Goal: Transaction & Acquisition: Purchase product/service

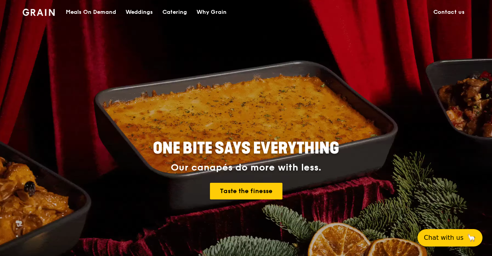
click at [110, 11] on div "Meals On Demand" at bounding box center [91, 12] width 50 height 24
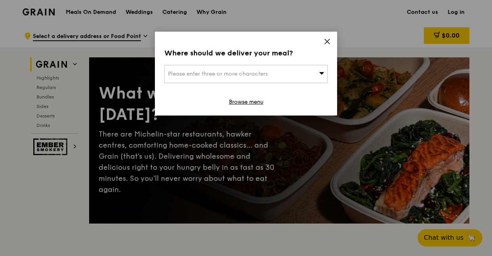
click at [279, 71] on div "Please enter three or more characters" at bounding box center [245, 74] width 163 height 18
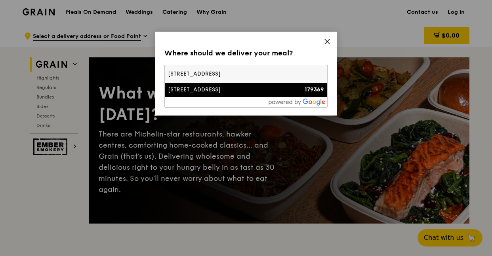
type input "140 hill street"
click at [274, 92] on div "140 Hill Street" at bounding box center [226, 90] width 117 height 8
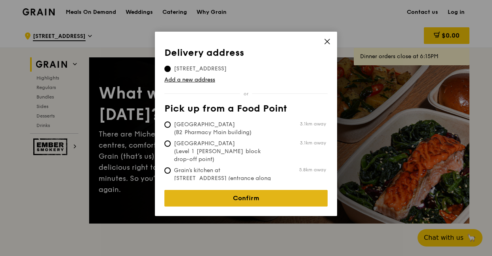
click at [264, 196] on link "Confirm" at bounding box center [245, 198] width 163 height 17
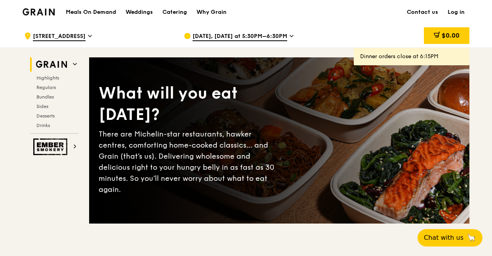
click at [216, 40] on span "Oct 13, Today at 5:30PM–6:30PM" at bounding box center [240, 36] width 95 height 9
click at [278, 38] on span "Oct 13, Today at 5:30PM–6:30PM" at bounding box center [240, 36] width 95 height 9
click at [278, 36] on span "Oct 13, Today at 5:30PM–6:30PM" at bounding box center [240, 36] width 95 height 9
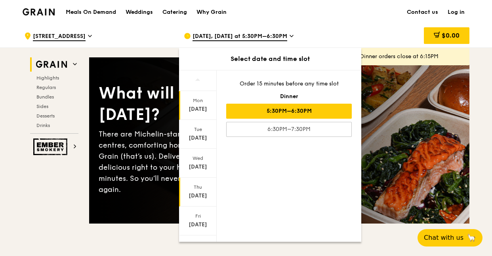
scroll to position [72, 0]
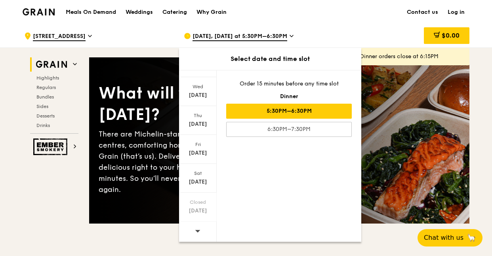
click at [191, 232] on div at bounding box center [198, 232] width 38 height 20
click at [191, 231] on div at bounding box center [198, 232] width 38 height 20
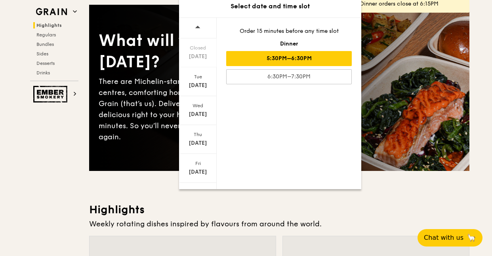
scroll to position [0, 0]
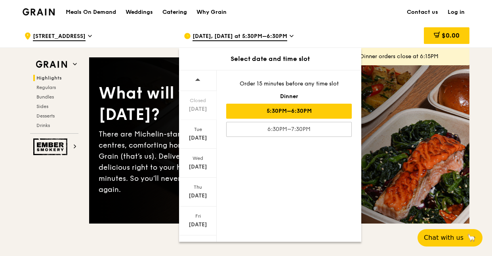
click at [184, 14] on div "Catering" at bounding box center [174, 12] width 25 height 24
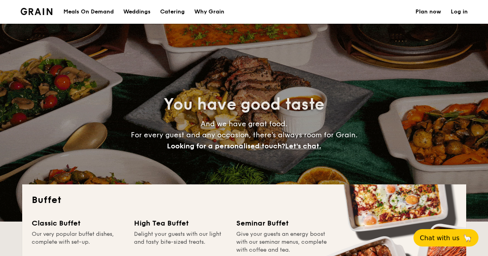
select select
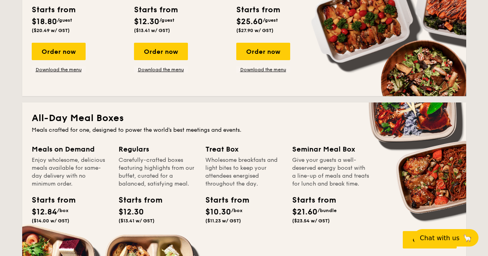
scroll to position [317, 0]
